Goal: Task Accomplishment & Management: Use online tool/utility

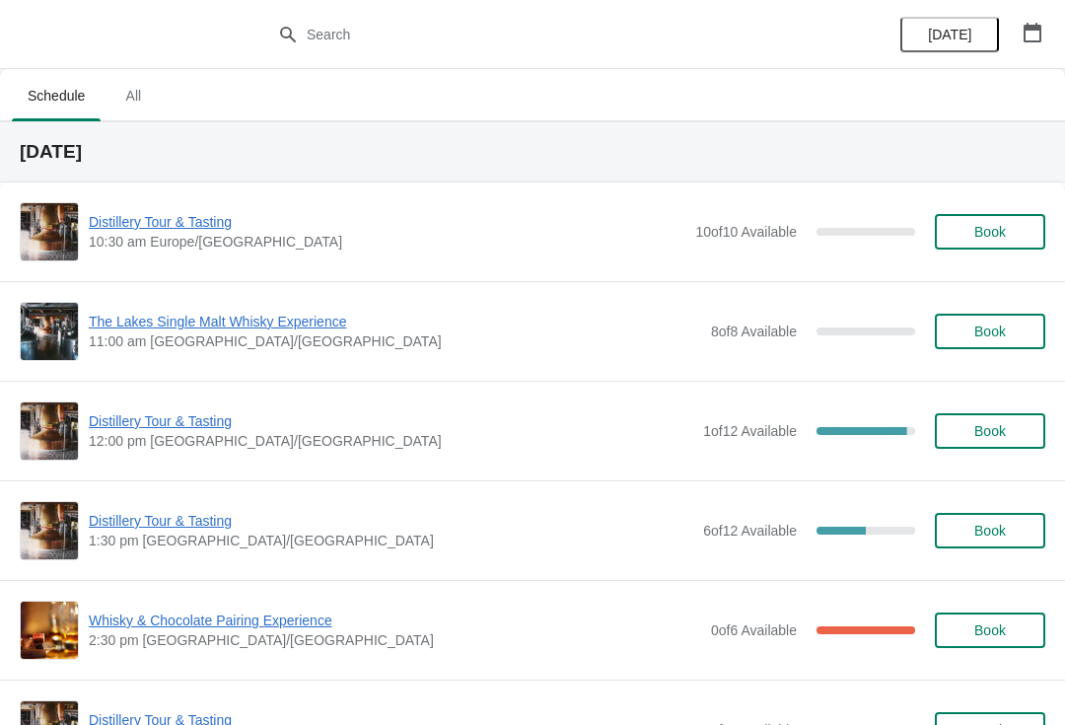
click at [146, 406] on div "Distillery Tour & Tasting 12:00 pm Europe/[GEOGRAPHIC_DATA] 1 of 12 Available 9…" at bounding box center [533, 430] width 1026 height 59
click at [187, 428] on span "Distillery Tour & Tasting" at bounding box center [391, 421] width 604 height 20
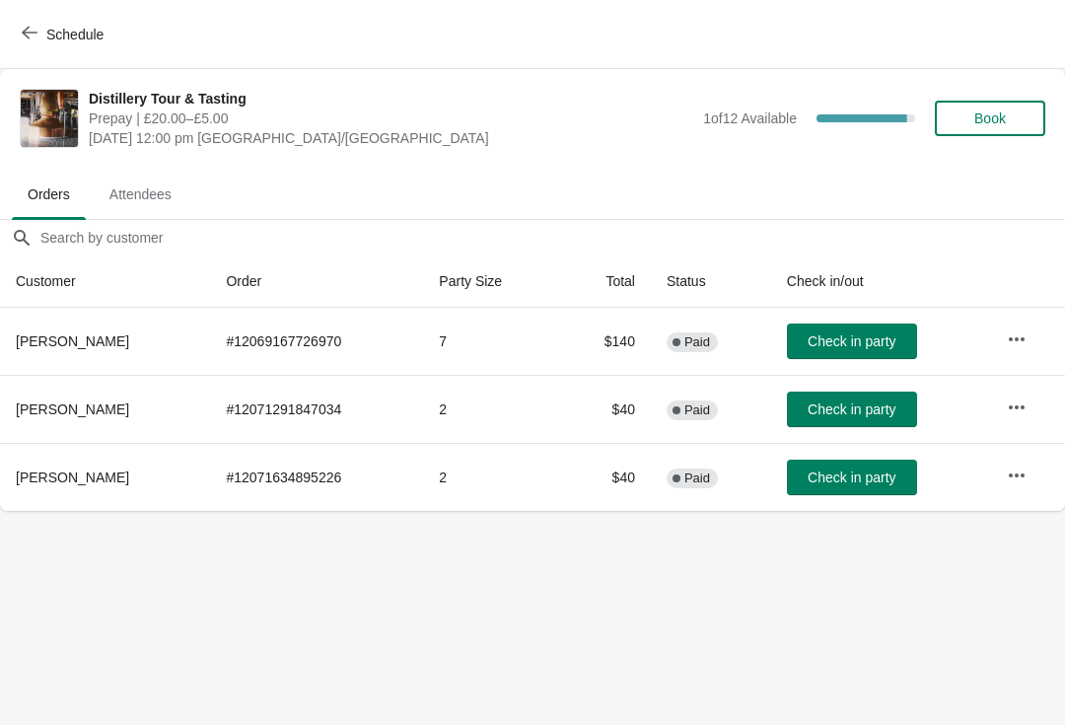
click at [847, 333] on span "Check in party" at bounding box center [852, 341] width 88 height 16
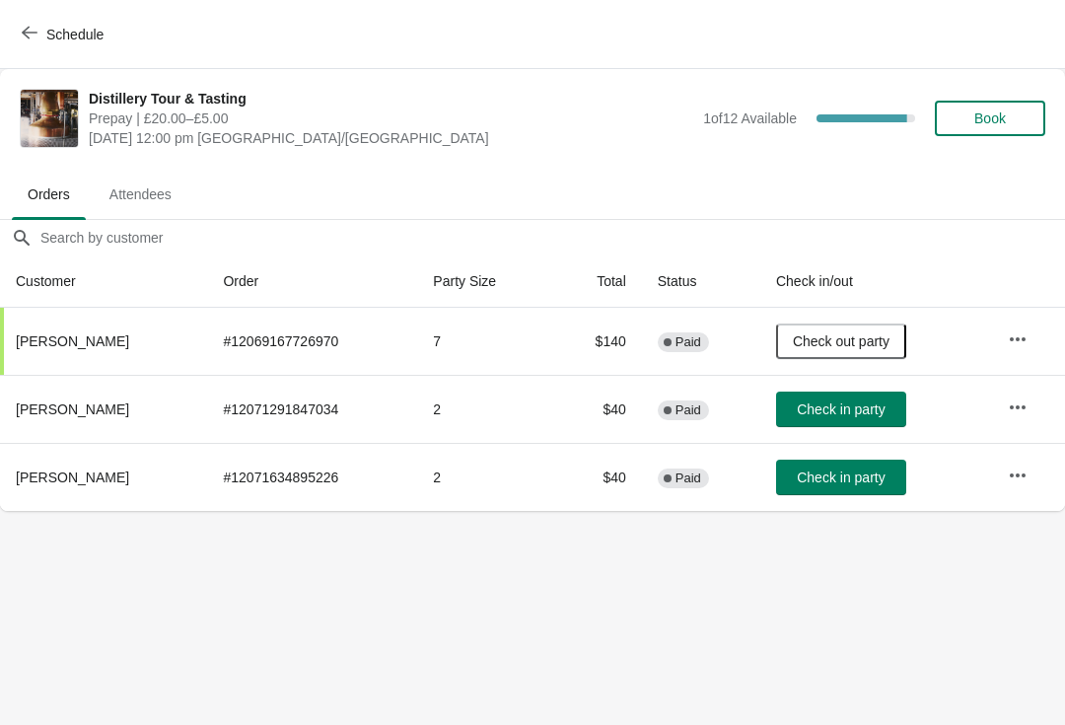
click at [37, 42] on span "Schedule" at bounding box center [65, 34] width 78 height 19
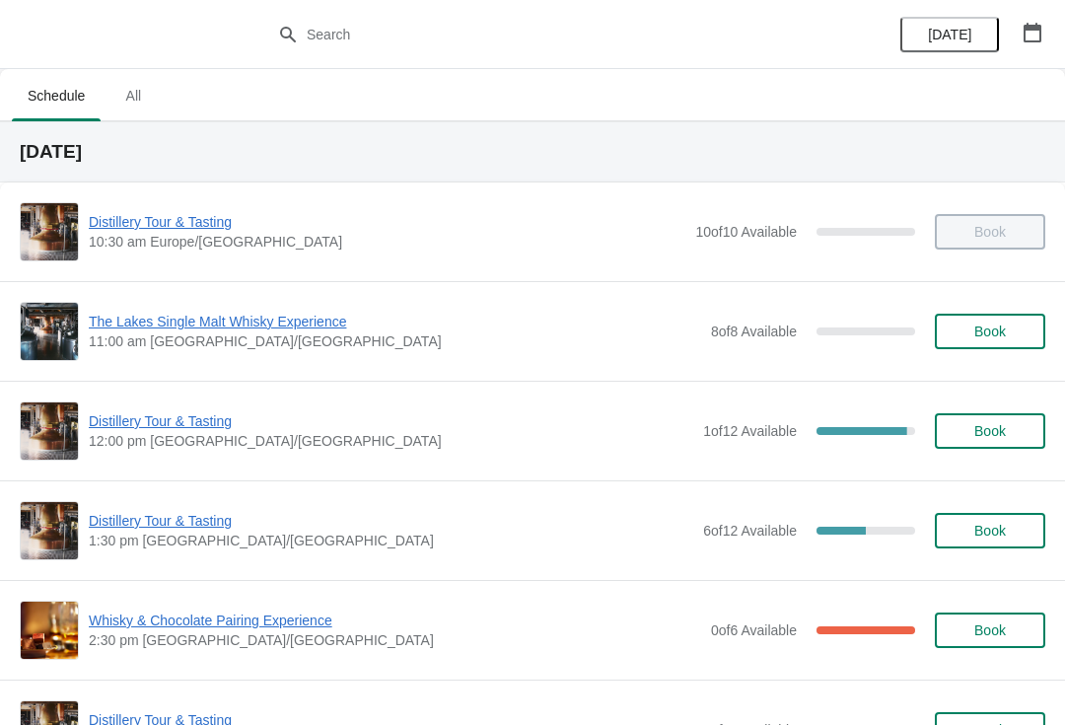
click at [142, 426] on span "Distillery Tour & Tasting" at bounding box center [391, 421] width 604 height 20
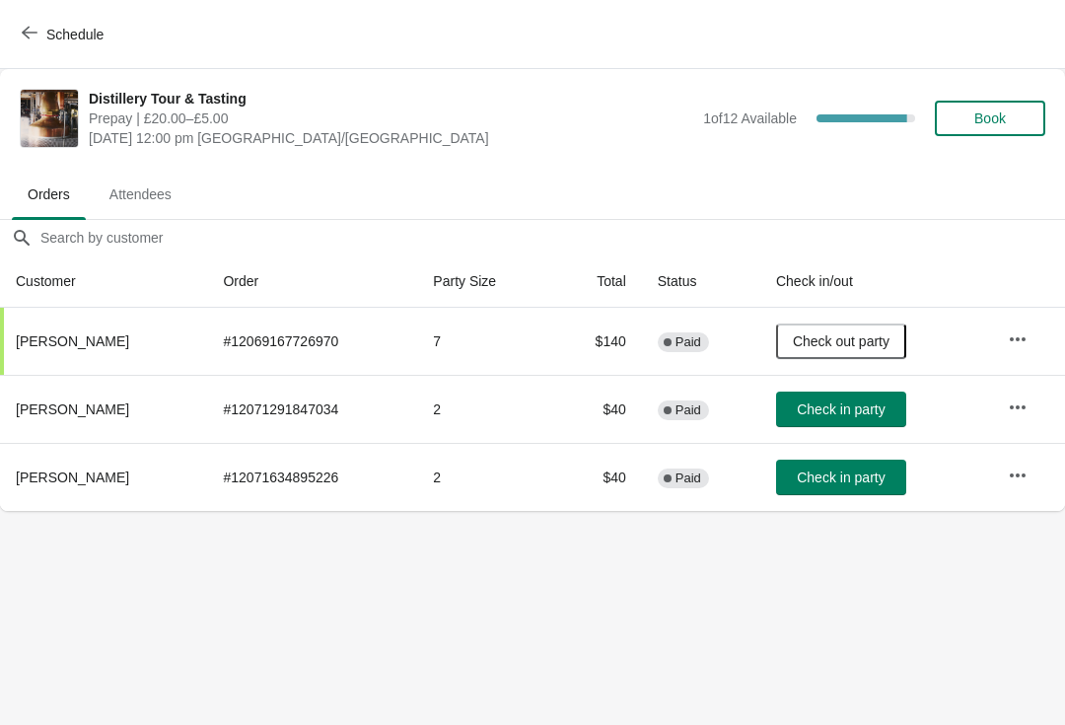
click at [848, 486] on button "Check in party" at bounding box center [841, 477] width 130 height 35
click at [37, 45] on button "Schedule" at bounding box center [64, 34] width 109 height 35
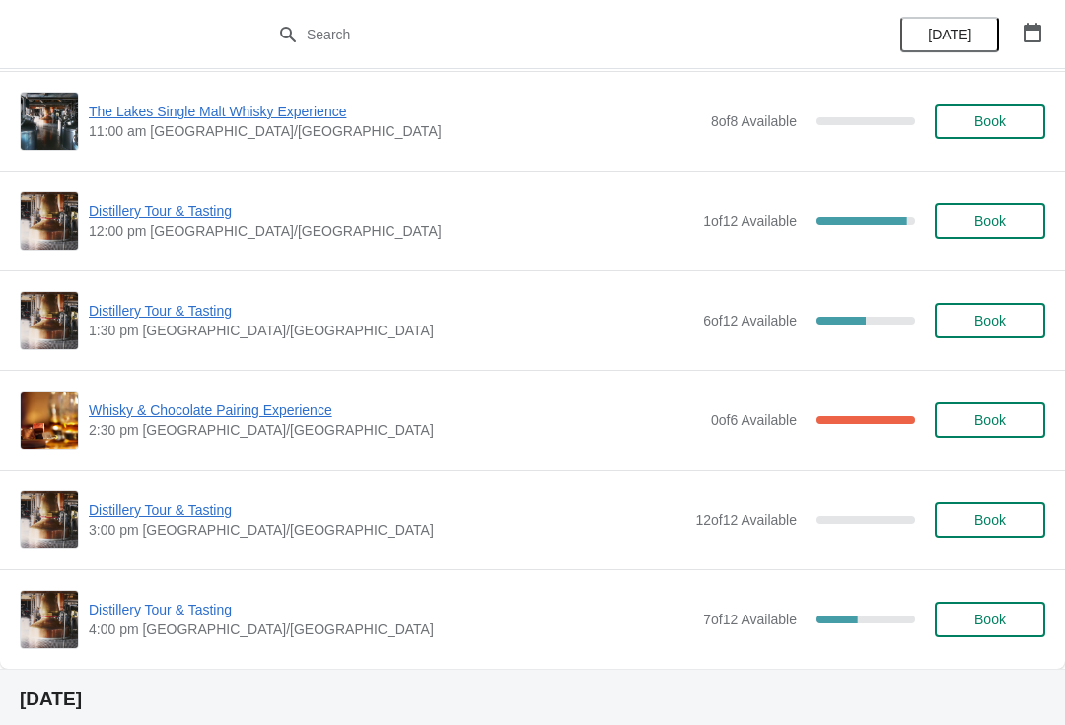
scroll to position [209, 0]
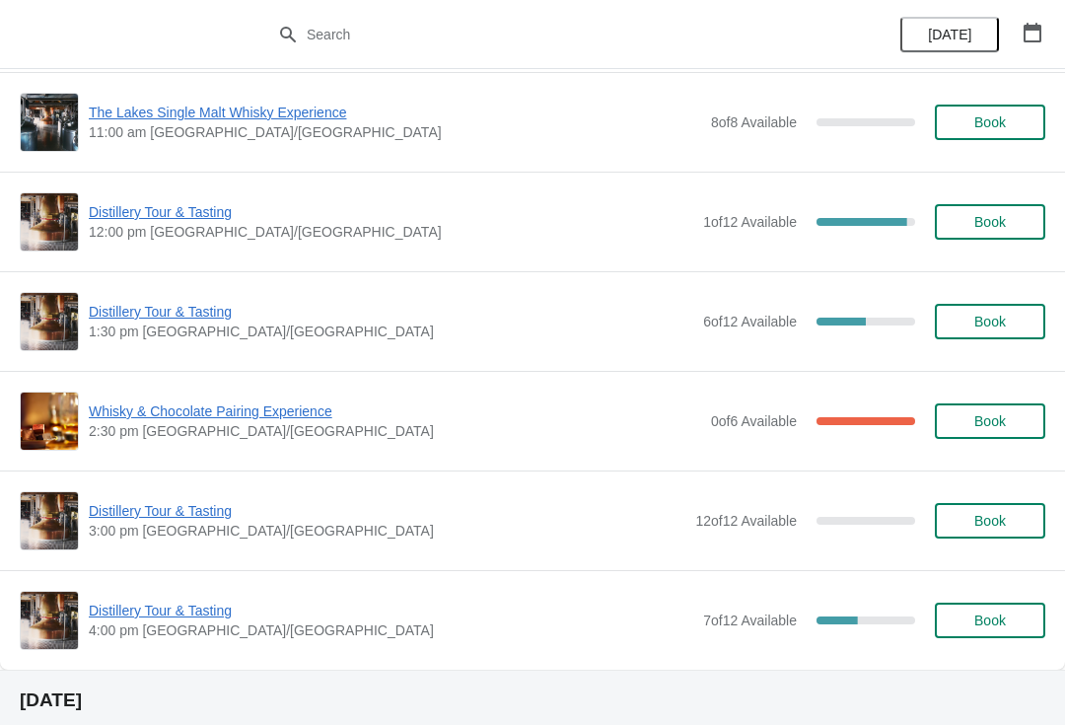
click at [141, 319] on span "Distillery Tour & Tasting" at bounding box center [391, 312] width 604 height 20
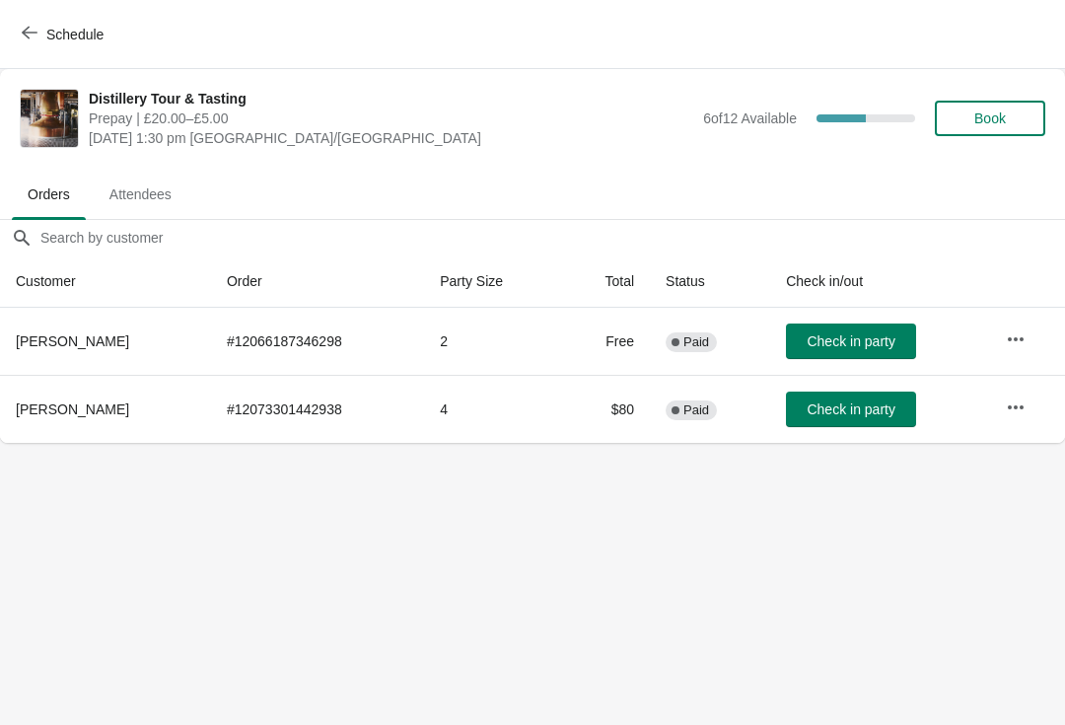
click at [177, 201] on span "Attendees" at bounding box center [141, 194] width 94 height 35
